Goal: Information Seeking & Learning: Learn about a topic

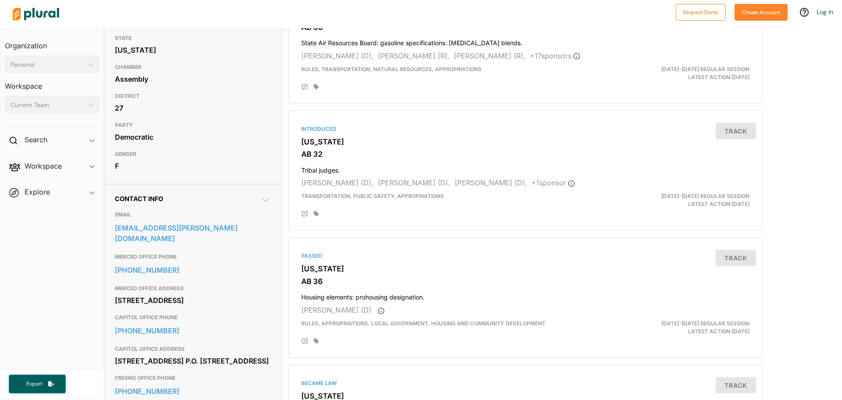
scroll to position [132, 0]
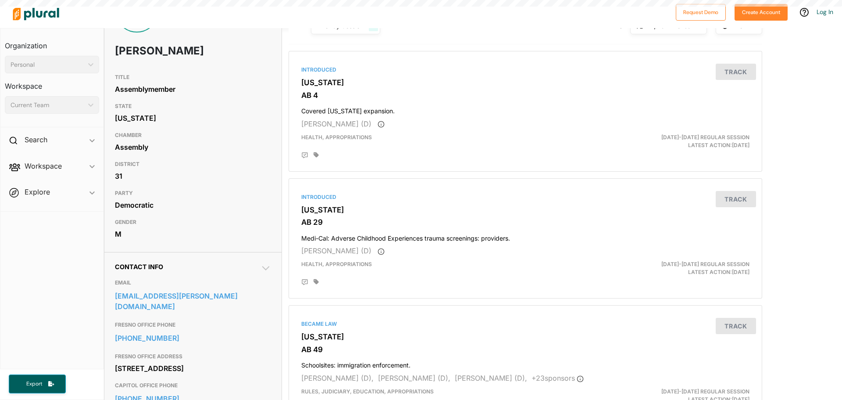
scroll to position [88, 0]
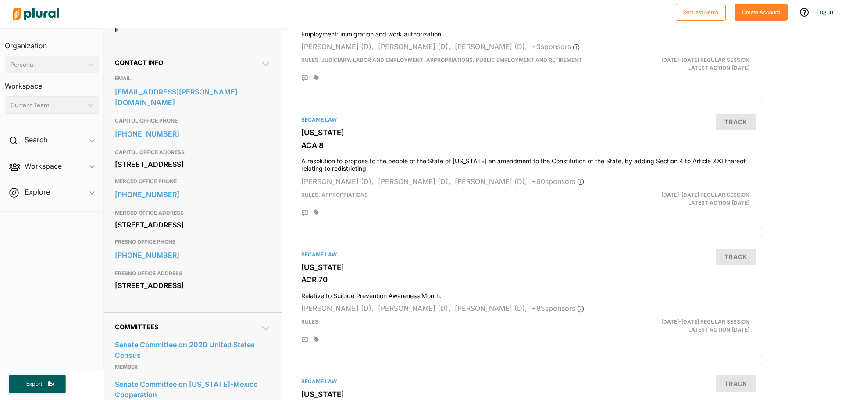
scroll to position [263, 0]
